Goal: Check status: Verify the current state of an ongoing process or item

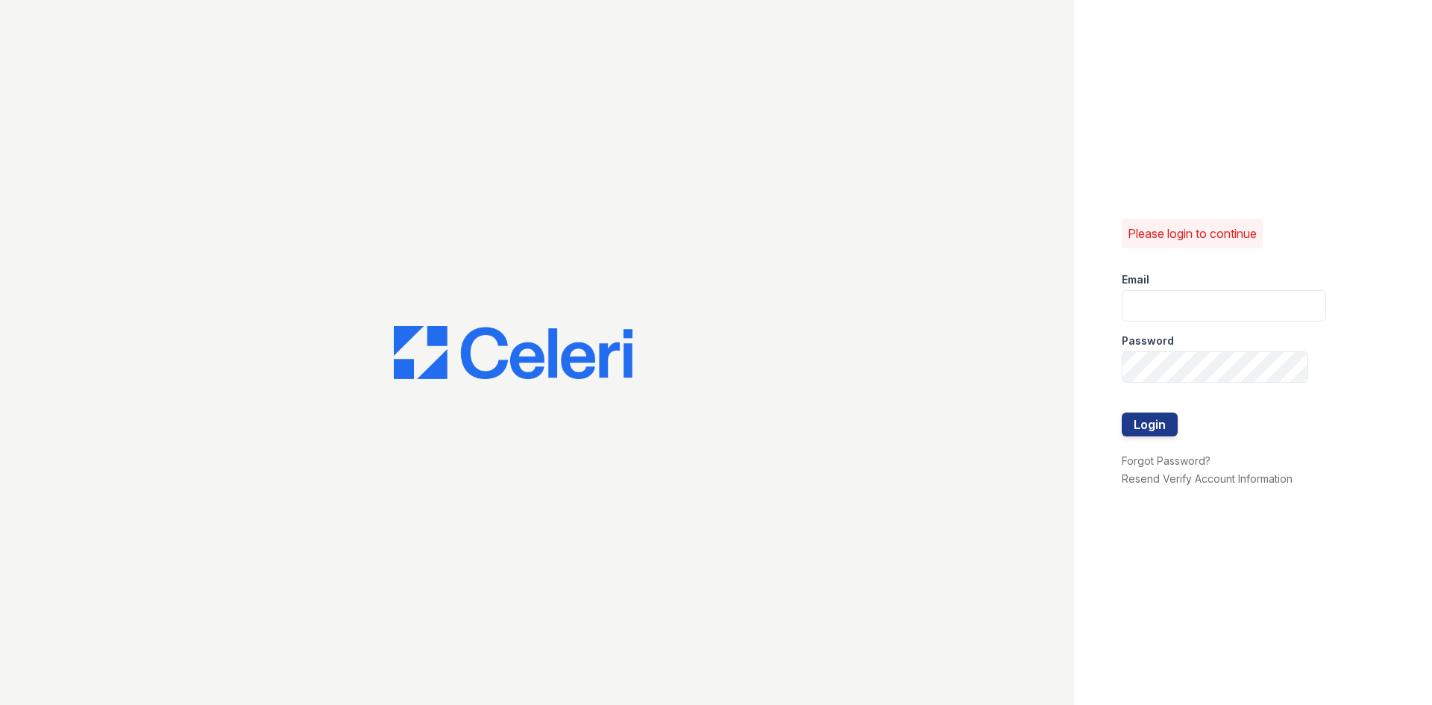
type input "arrive2801@trinity-pm.com"
click at [1156, 436] on div at bounding box center [1223, 443] width 204 height 15
click at [1156, 430] on button "Login" at bounding box center [1149, 424] width 56 height 24
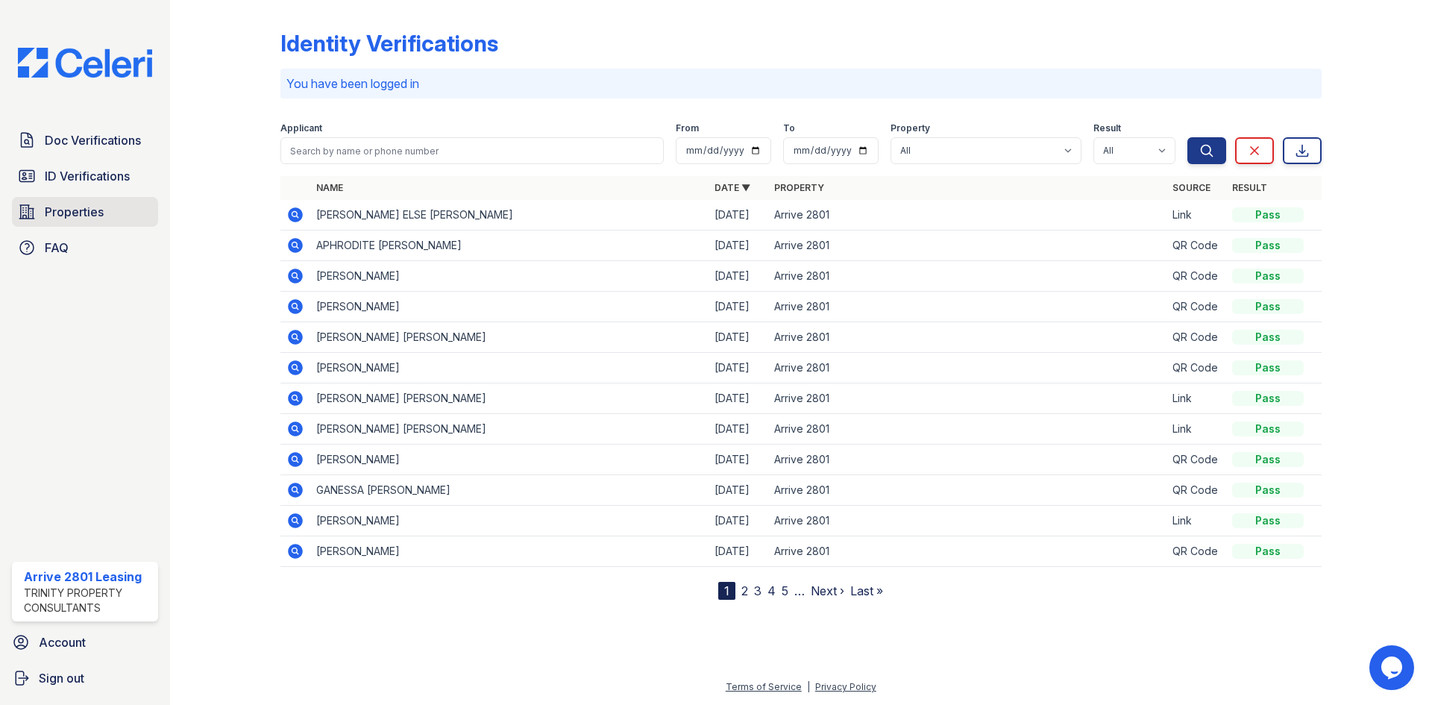
click at [94, 206] on span "Properties" at bounding box center [74, 212] width 59 height 18
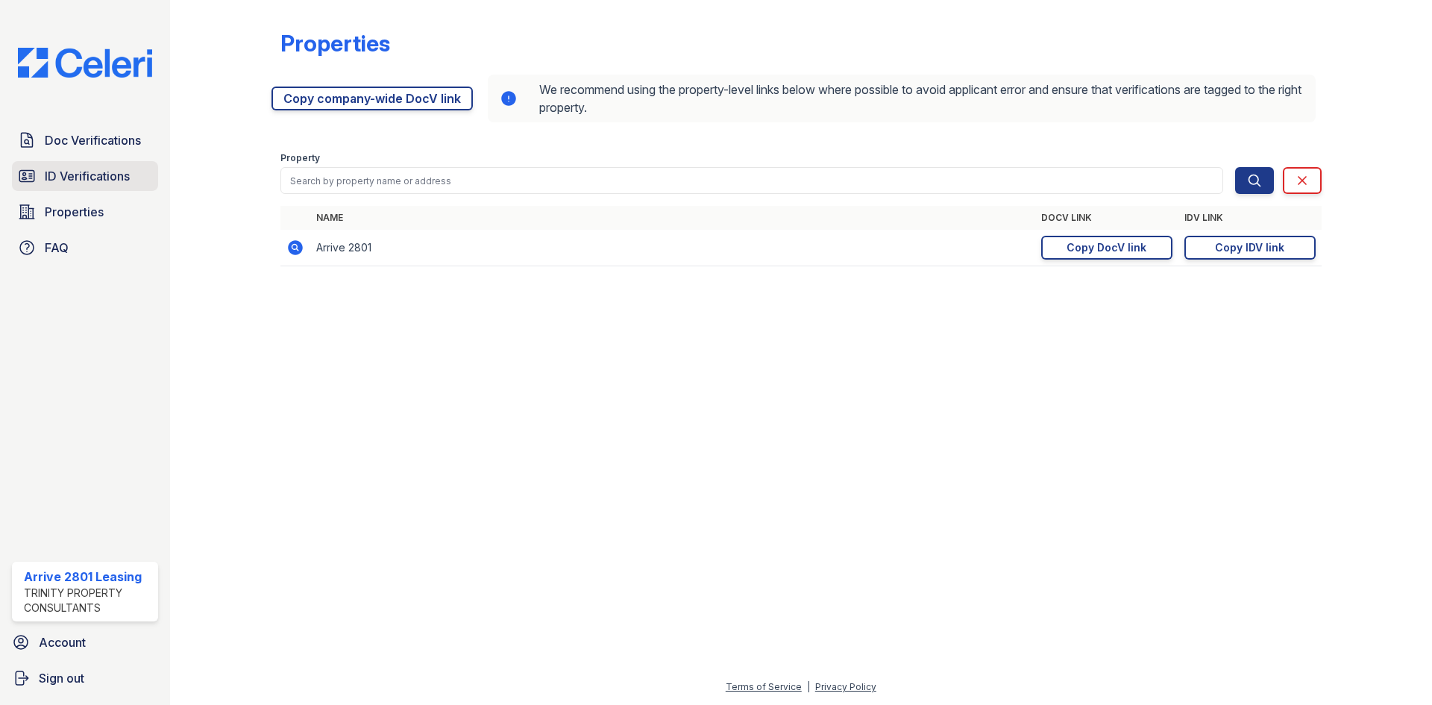
click at [99, 174] on span "ID Verifications" at bounding box center [87, 176] width 85 height 18
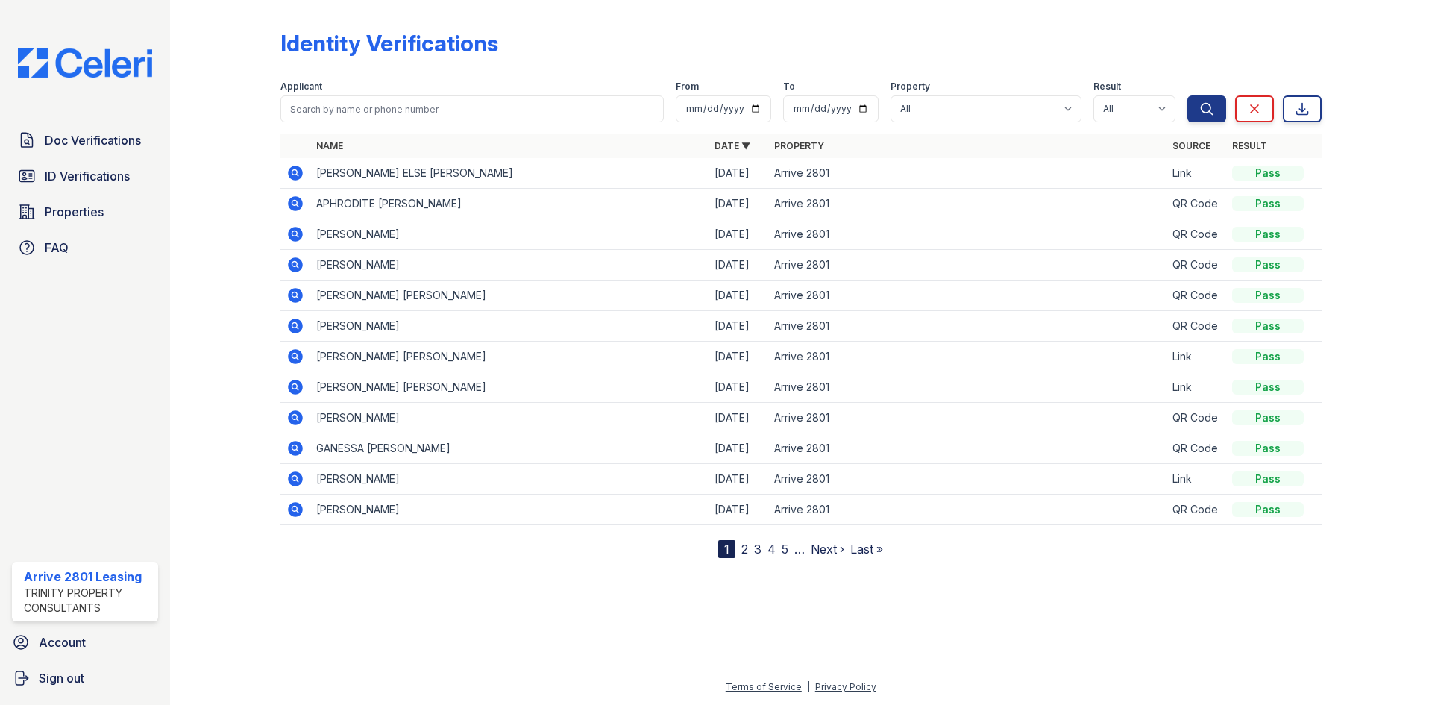
click at [291, 201] on icon at bounding box center [295, 203] width 15 height 15
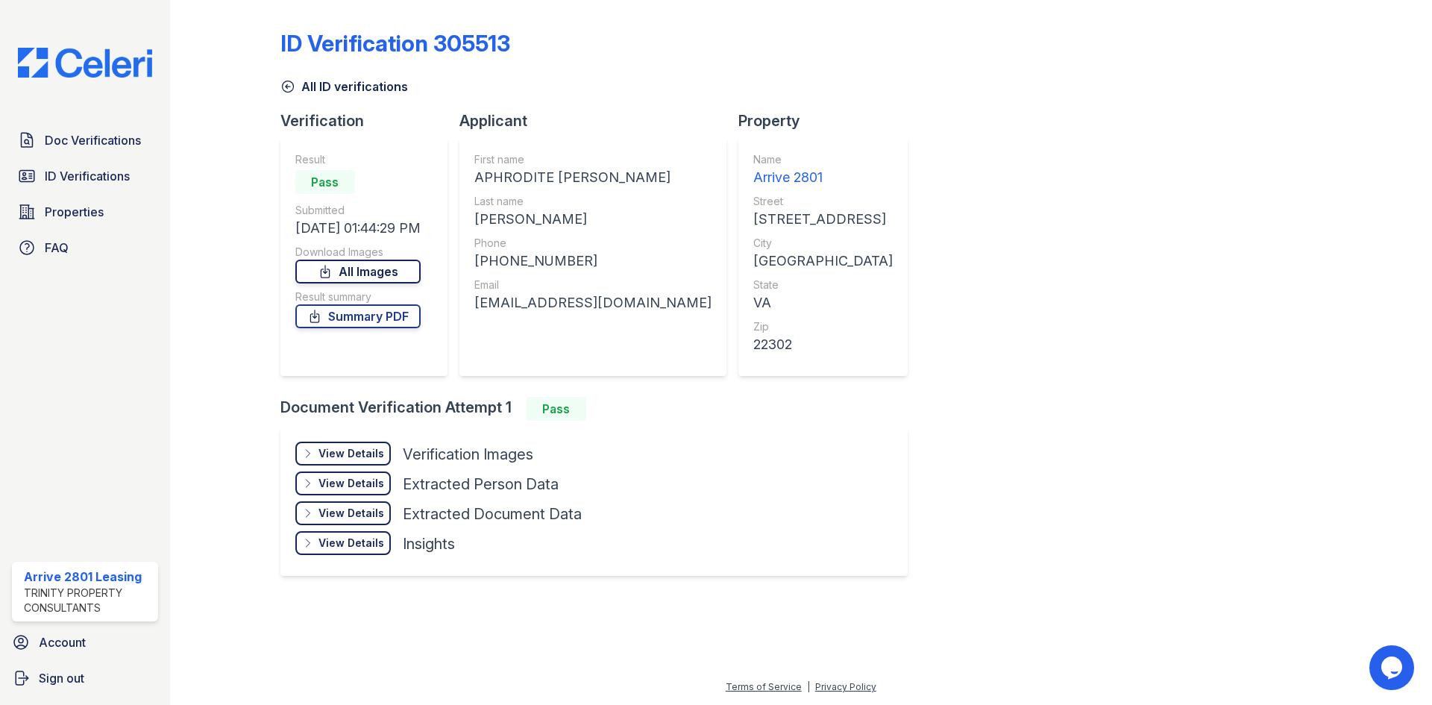
click at [371, 271] on link "All Images" at bounding box center [357, 271] width 125 height 24
click at [391, 312] on link "Summary PDF" at bounding box center [357, 316] width 125 height 24
click at [105, 167] on span "ID Verifications" at bounding box center [87, 176] width 85 height 18
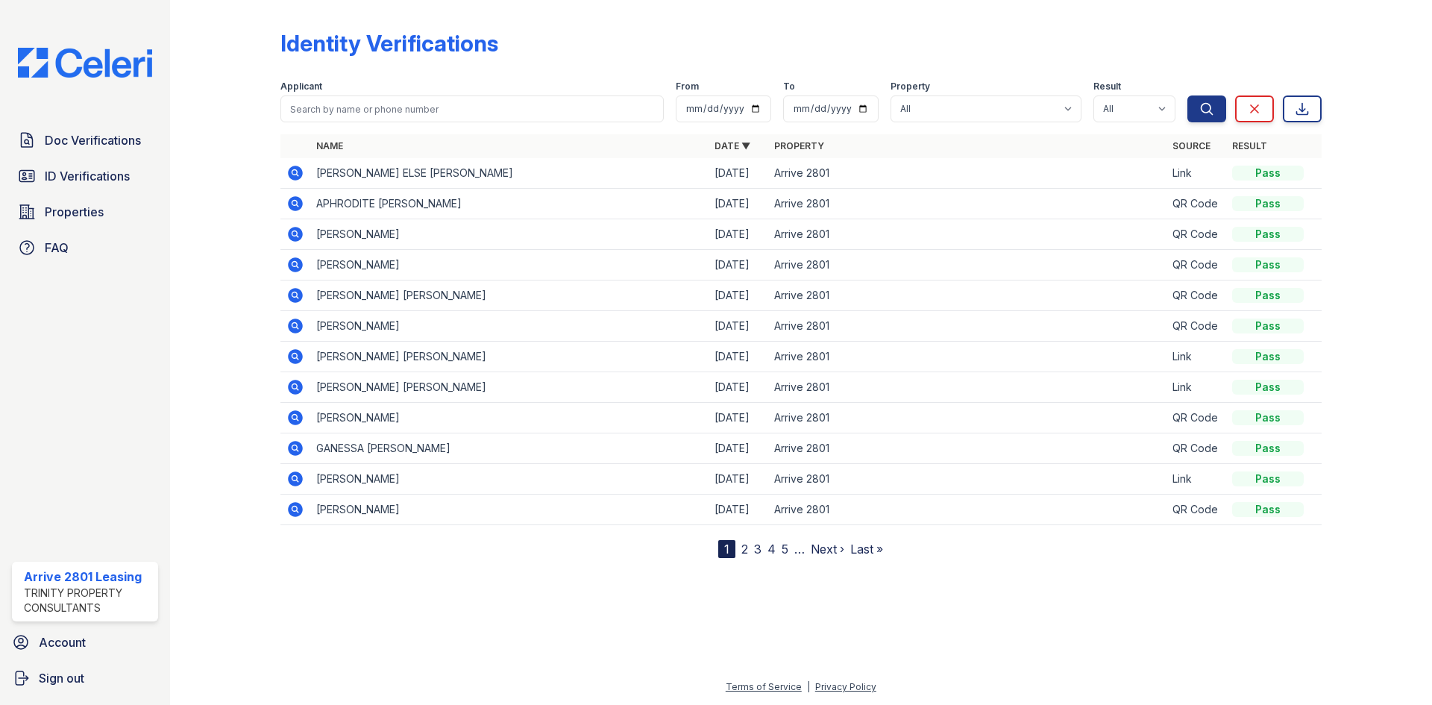
click at [292, 233] on icon at bounding box center [295, 234] width 18 height 18
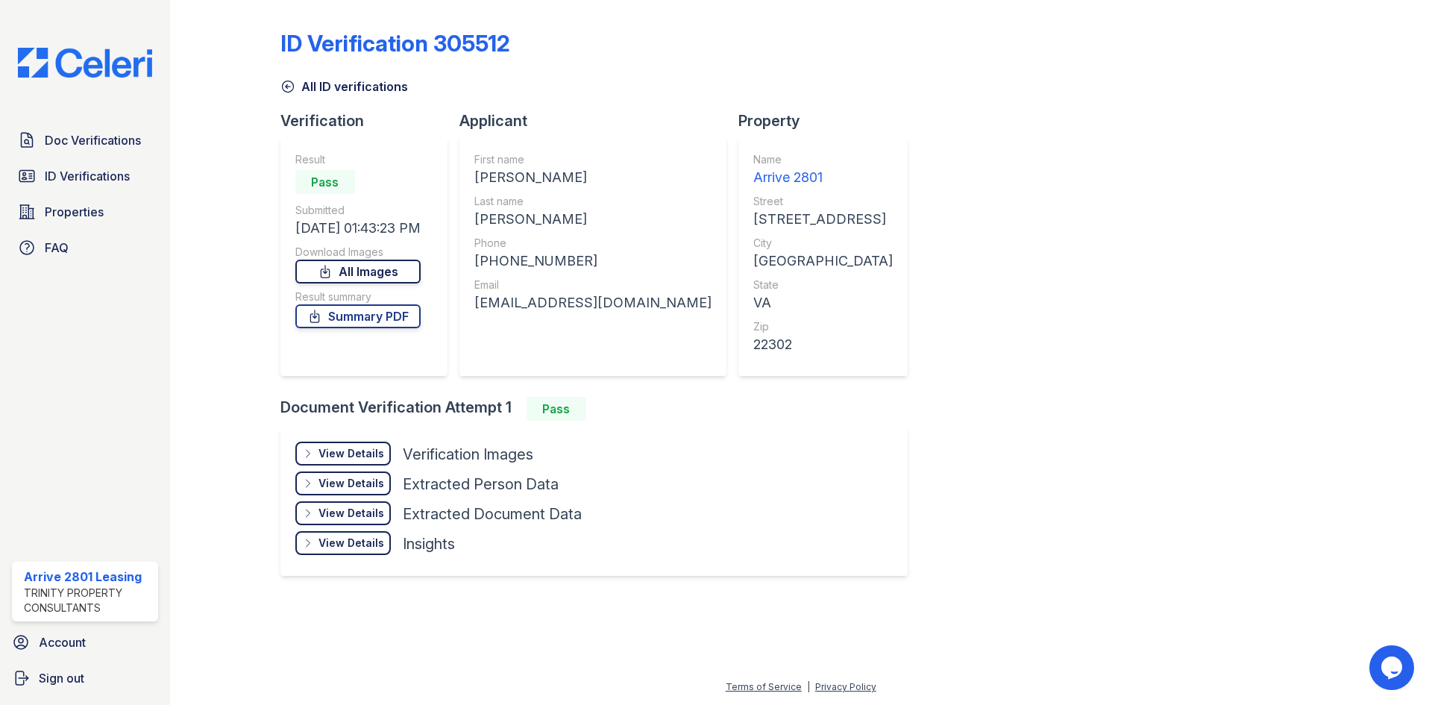
click at [368, 274] on link "All Images" at bounding box center [357, 271] width 125 height 24
click at [393, 319] on link "Summary PDF" at bounding box center [357, 316] width 125 height 24
click at [119, 166] on link "ID Verifications" at bounding box center [85, 176] width 146 height 30
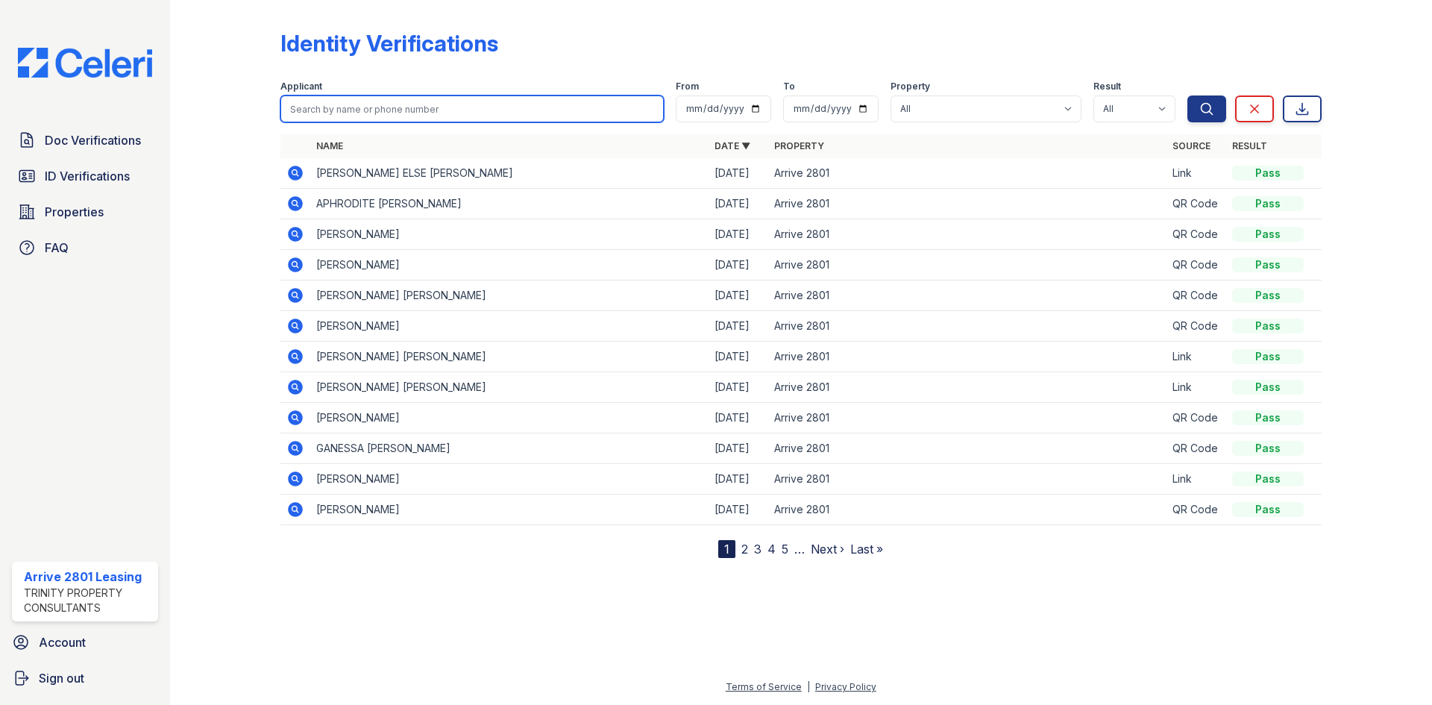
click at [456, 119] on input "search" at bounding box center [471, 108] width 383 height 27
type input "martin"
click at [1187, 95] on button "Search" at bounding box center [1206, 108] width 39 height 27
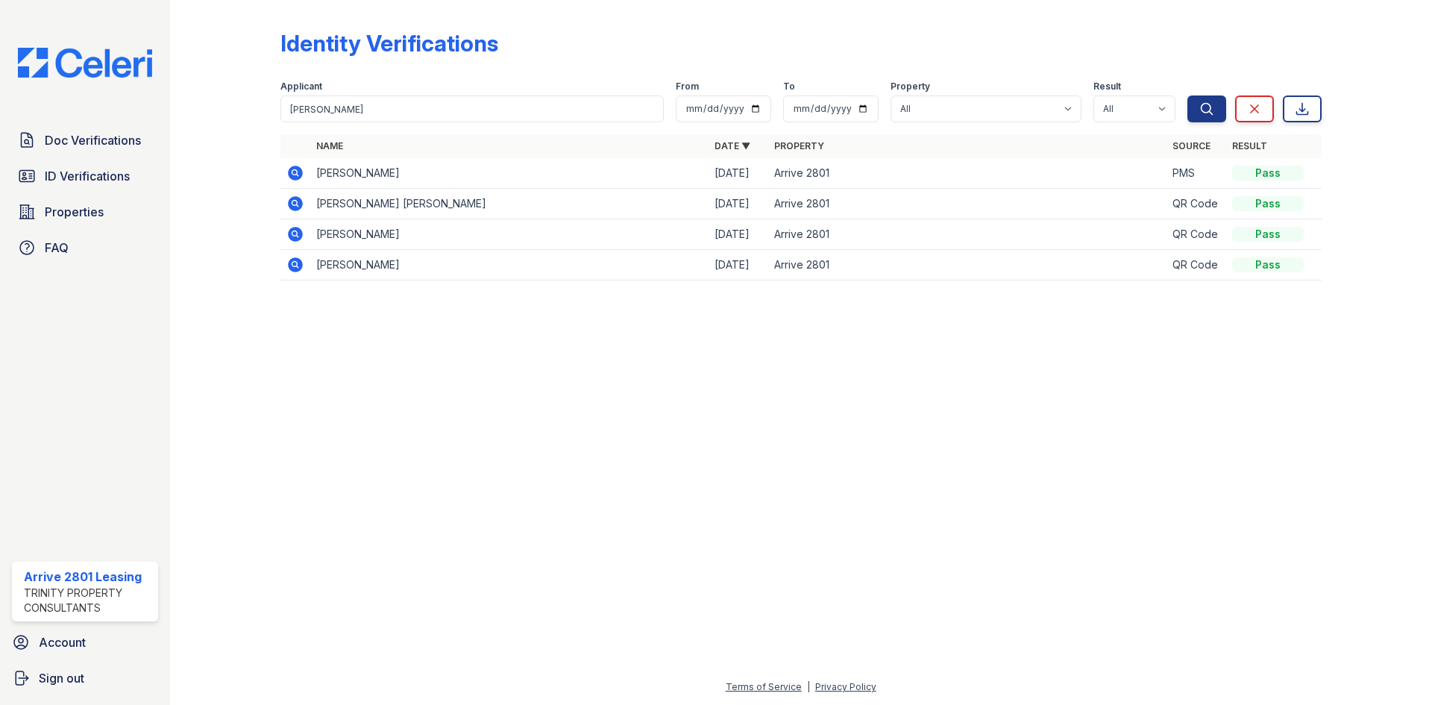
click at [291, 168] on icon at bounding box center [295, 173] width 15 height 15
